Goal: Check status: Check status

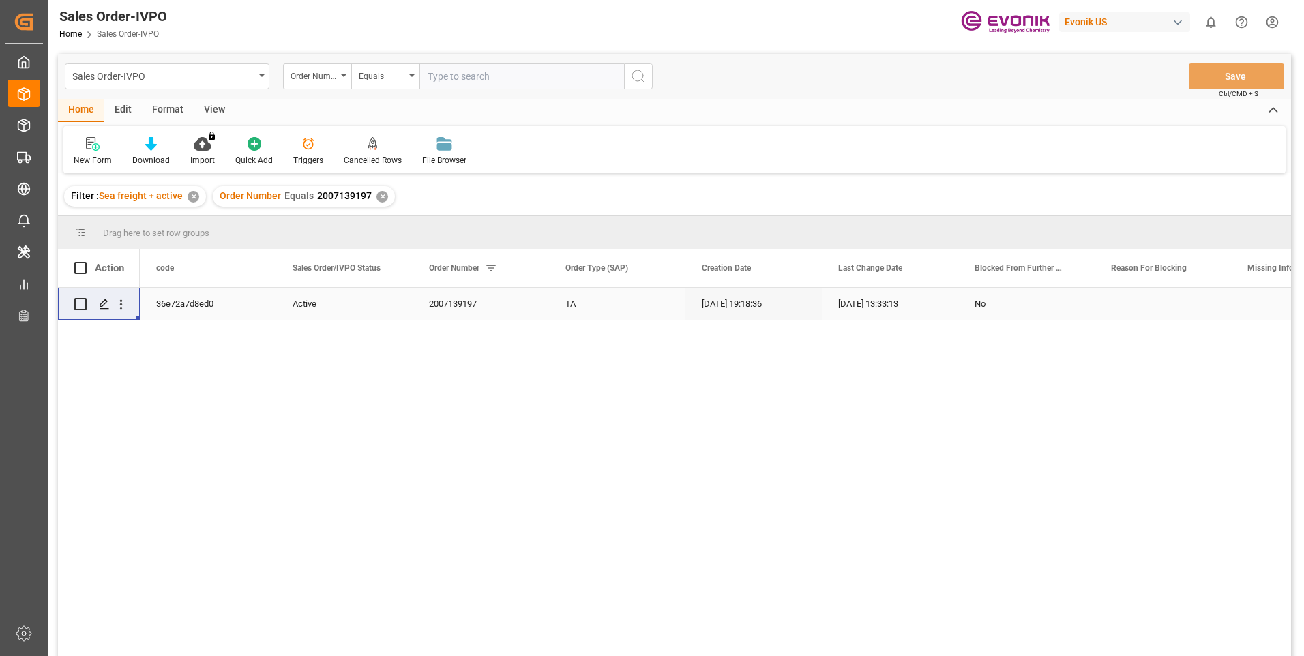
click at [492, 71] on input "text" at bounding box center [521, 76] width 205 height 26
paste input "2007120508"
type input "2007120508"
click at [636, 74] on icon "search button" at bounding box center [638, 76] width 16 height 16
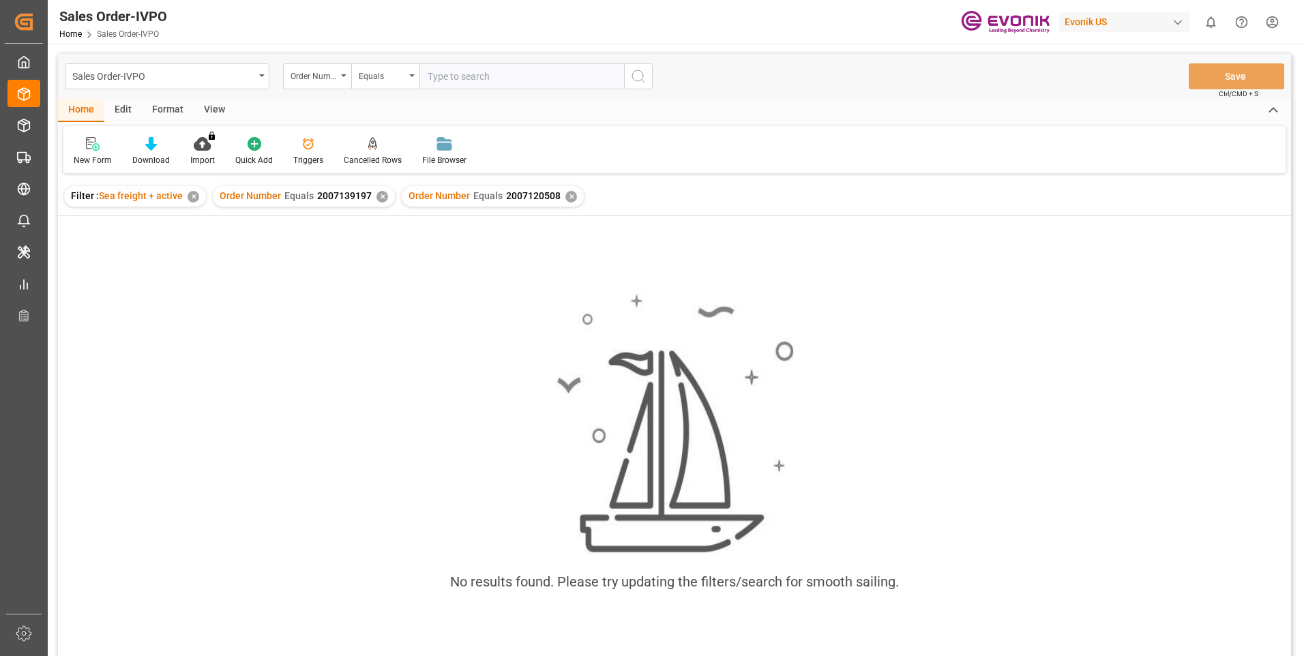
click at [377, 198] on div "✕" at bounding box center [382, 197] width 12 height 12
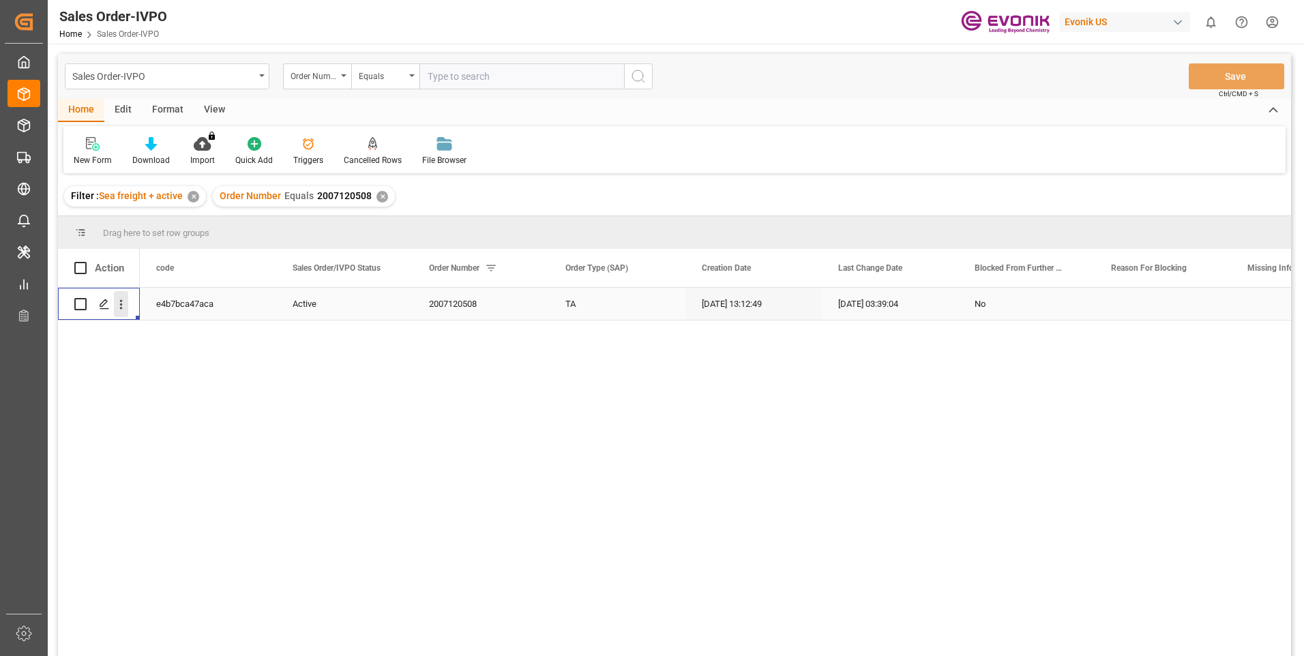
click at [118, 303] on icon "open menu" at bounding box center [121, 304] width 14 height 14
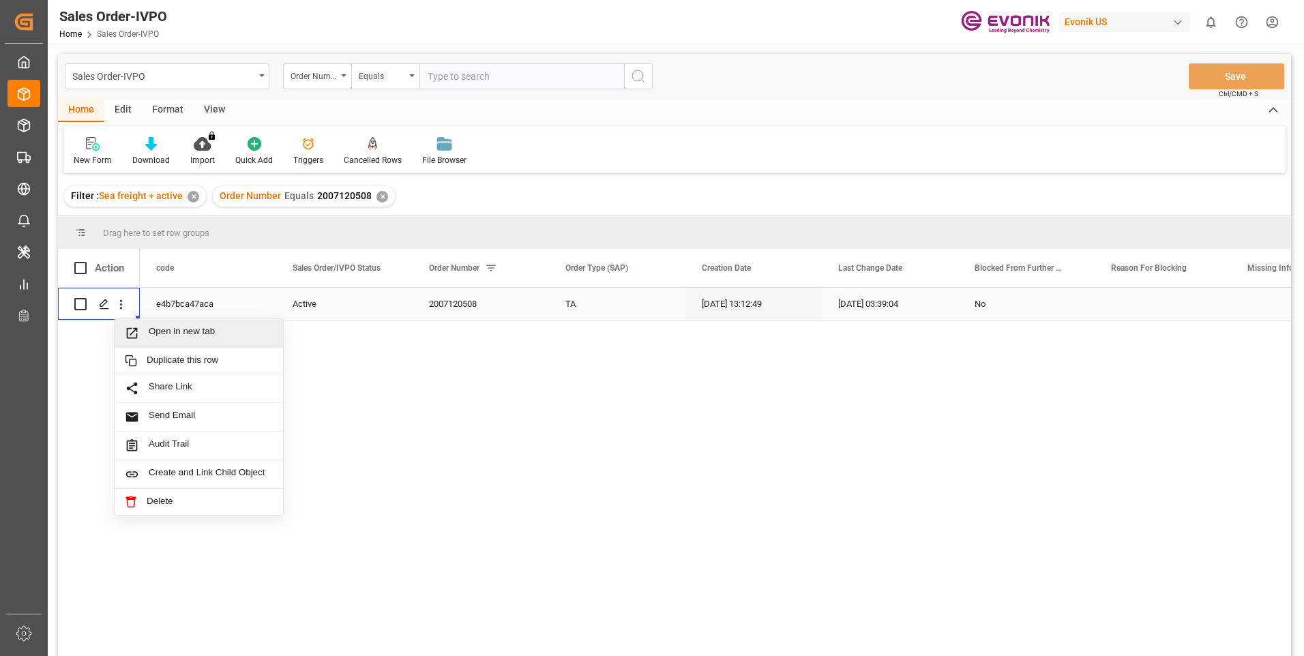
click at [143, 327] on span "Press SPACE to select this row." at bounding box center [137, 333] width 24 height 14
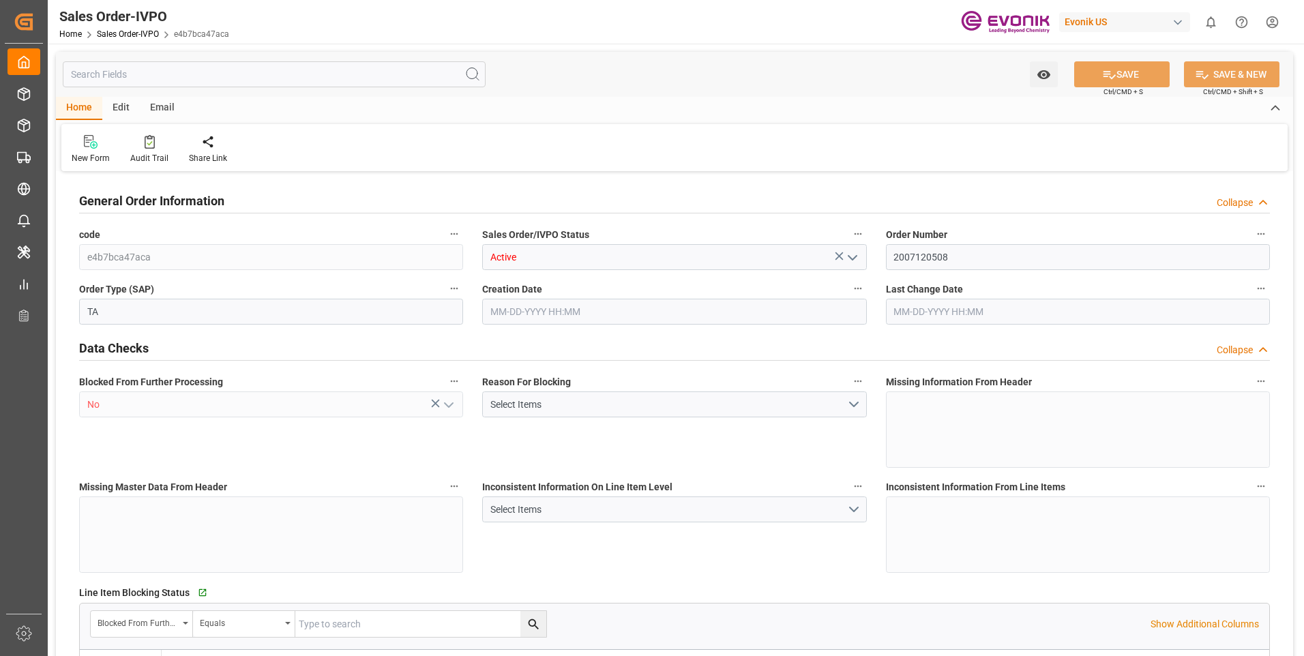
type input "BEANR"
type input "0"
type input "1"
type input "2"
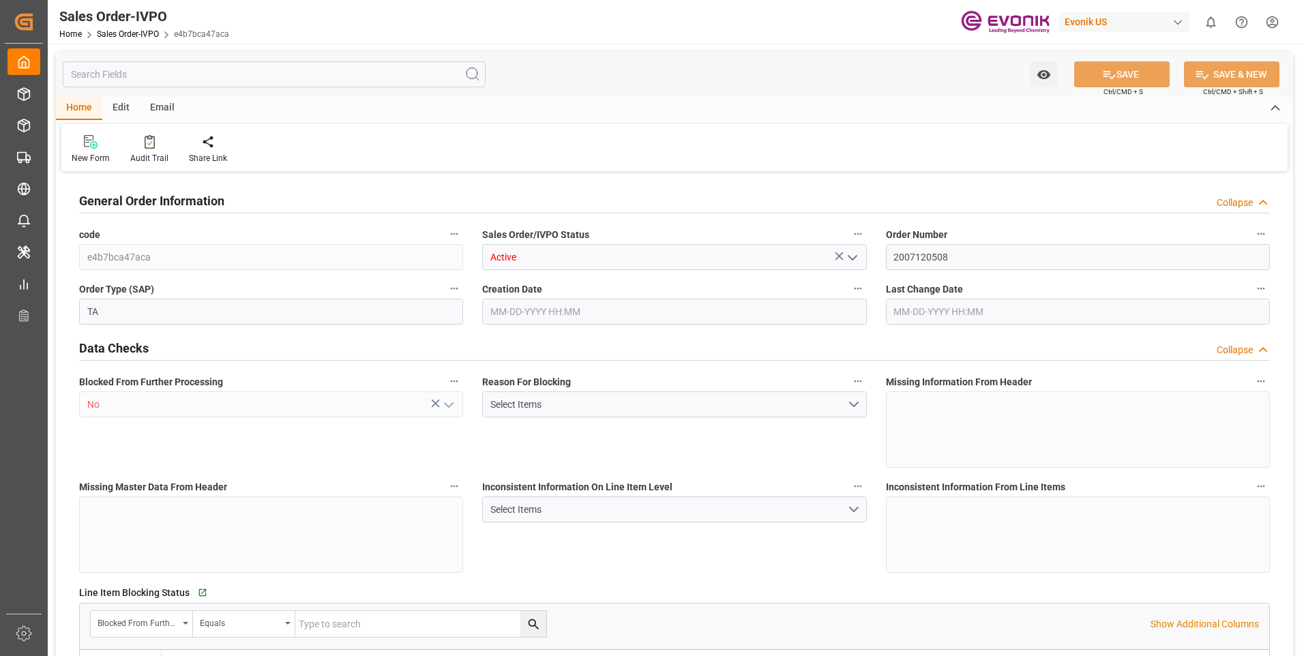
type input "10340.8"
type input "60.3894"
type input "19000"
type input "60"
type input "[DATE] 13:12"
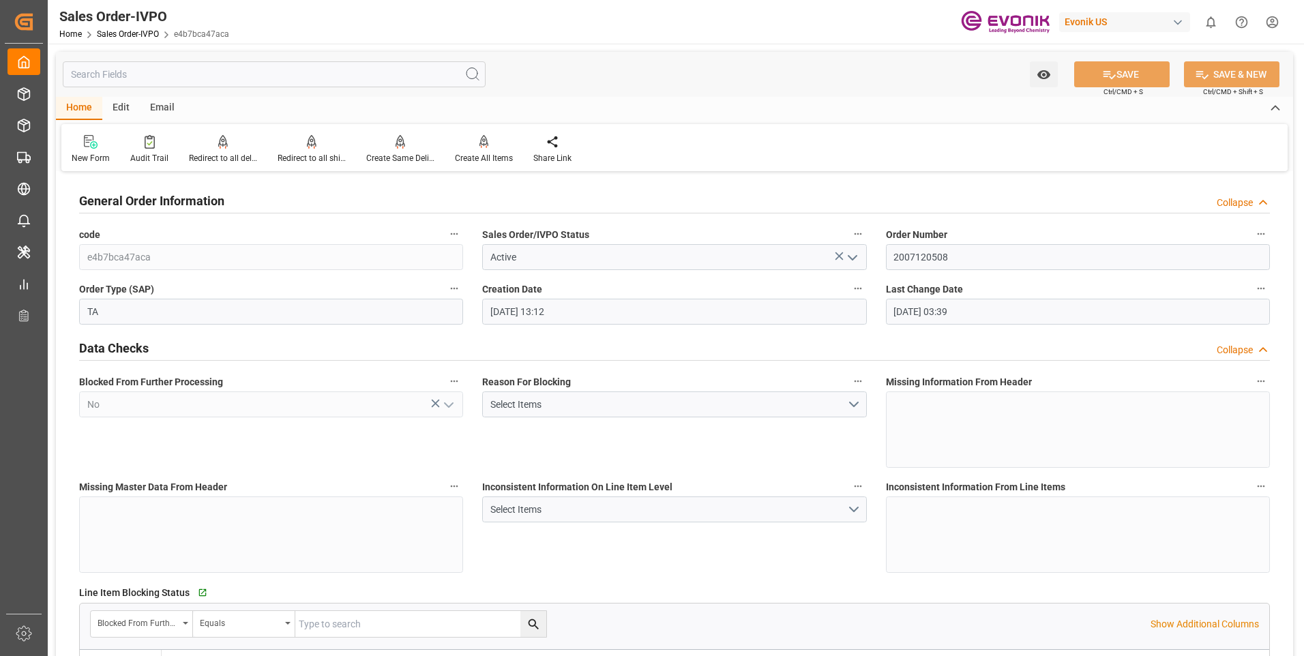
type input "[DATE] 03:39"
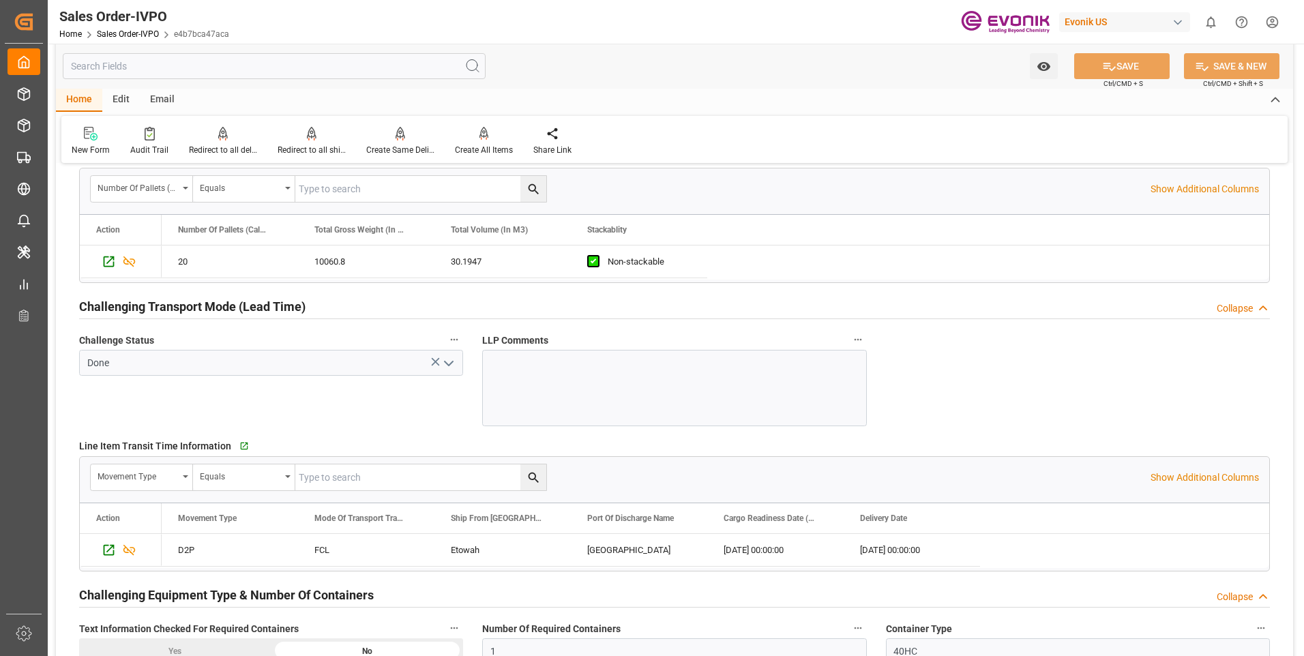
scroll to position [2114, 0]
